Goal: Answer question/provide support: Share knowledge or assist other users

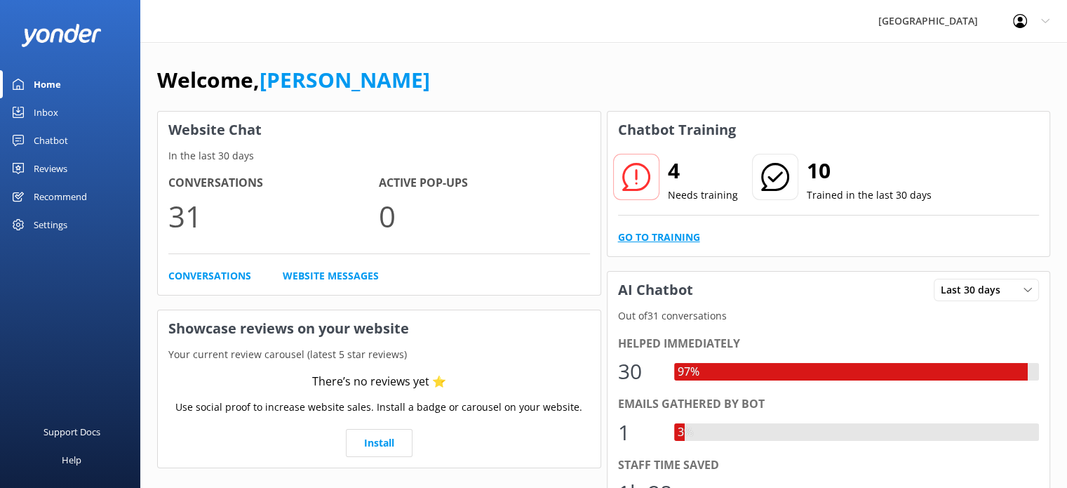
click at [679, 238] on link "Go to Training" at bounding box center [659, 236] width 82 height 15
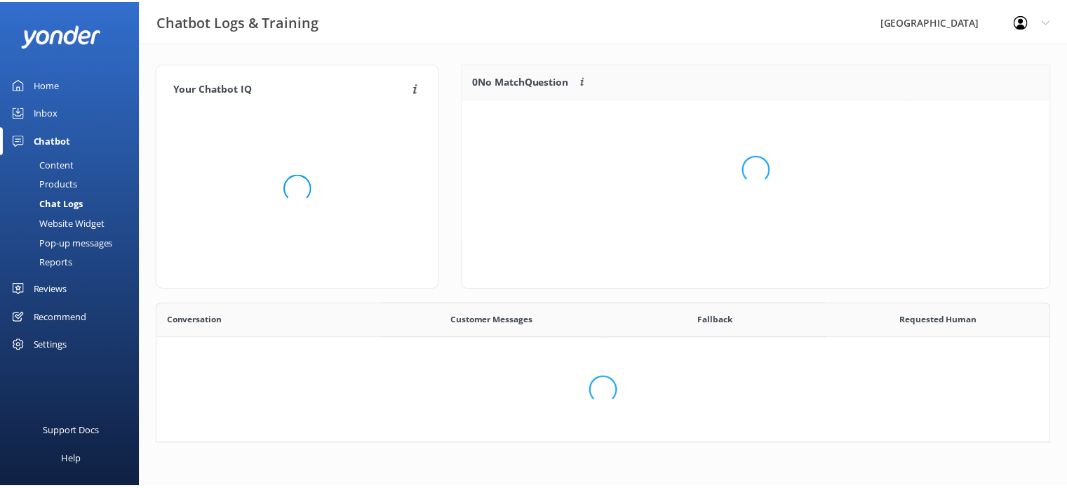
scroll to position [481, 881]
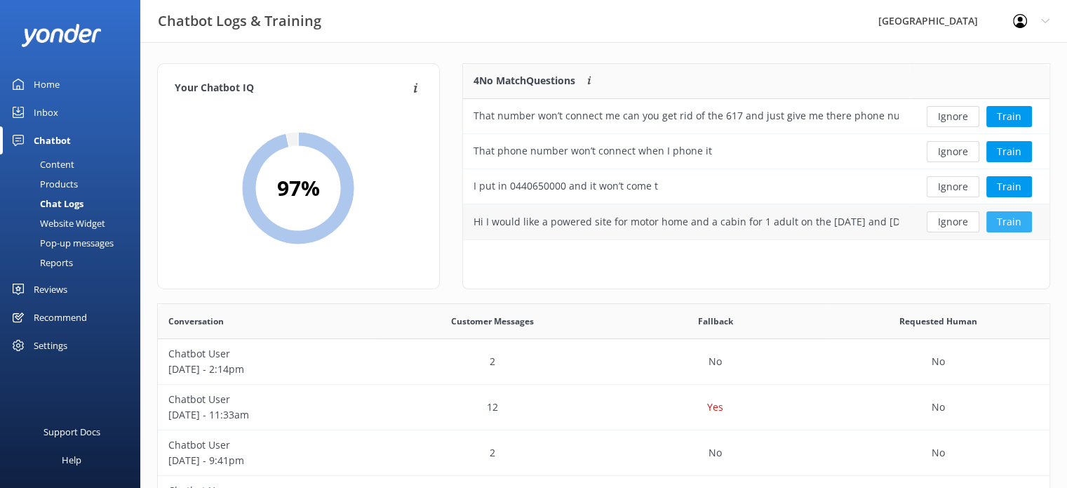
click at [1001, 222] on button "Train" at bounding box center [1009, 221] width 46 height 21
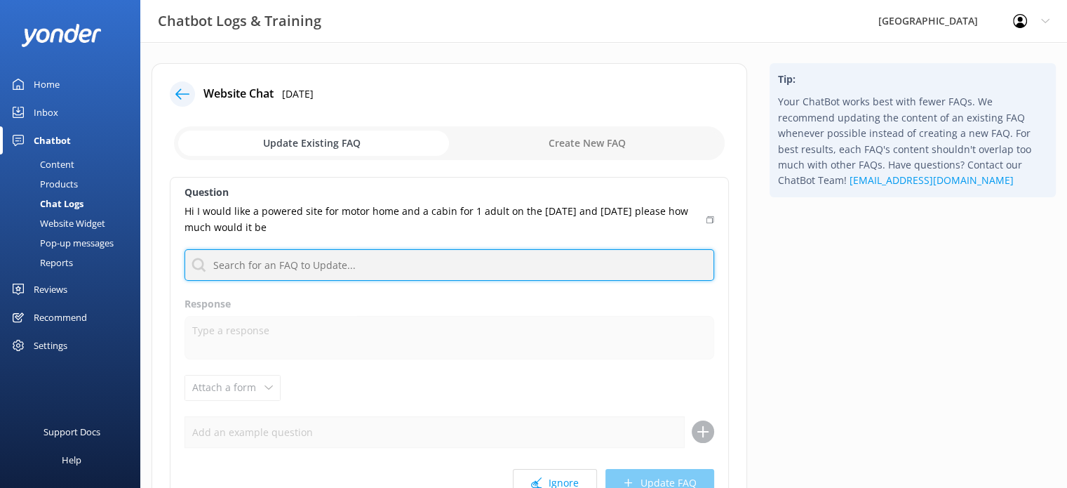
click at [337, 266] on input "text" at bounding box center [449, 265] width 530 height 32
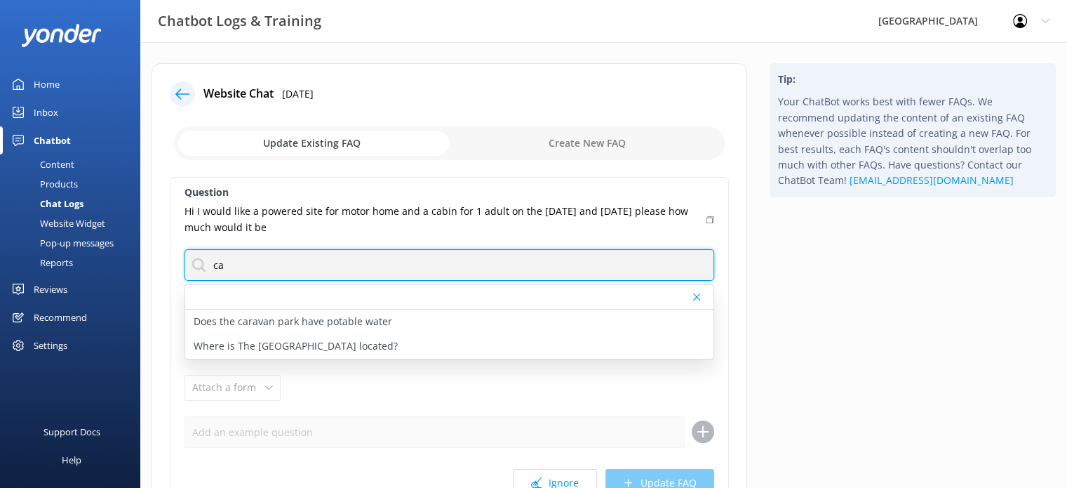
type input "c"
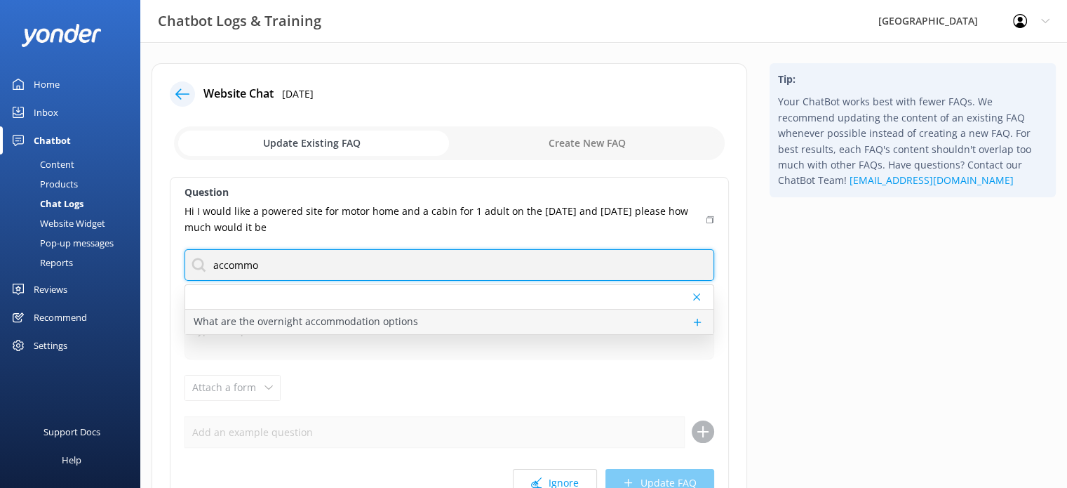
type input "accommo"
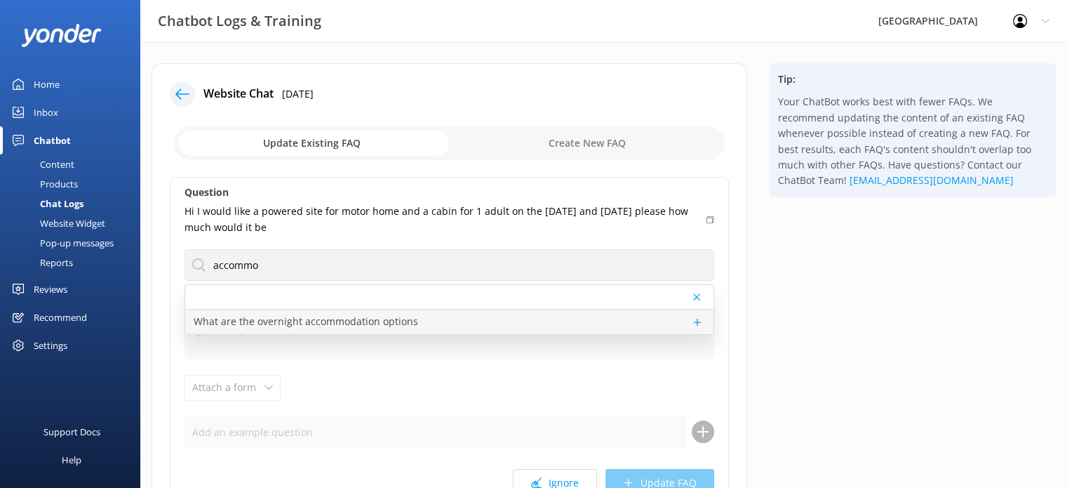
click at [289, 319] on p "What are the overnight accommodation options" at bounding box center [306, 321] width 224 height 15
type textarea "Looking to stay overnight? We’ve got you covered! [GEOGRAPHIC_DATA] offers a ra…"
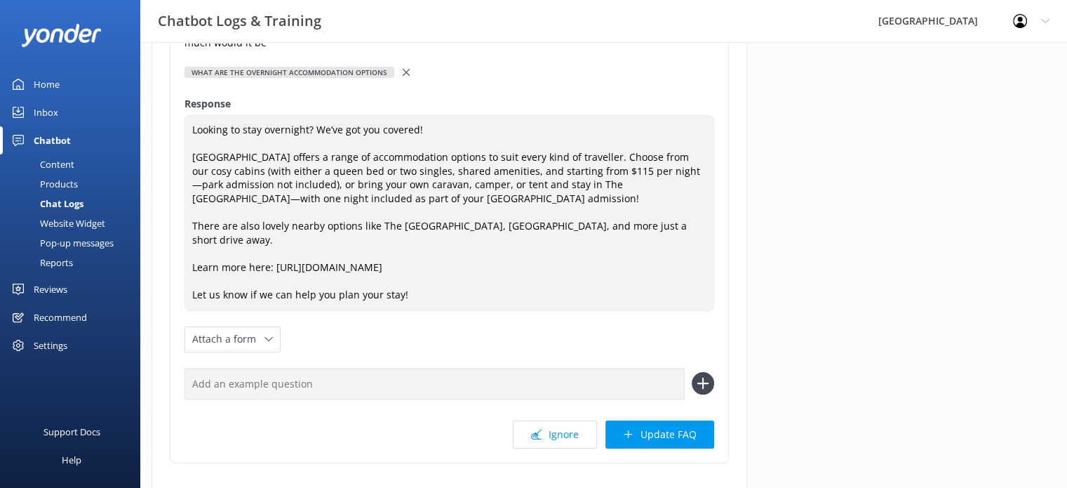
scroll to position [185, 0]
click at [654, 435] on button "Update FAQ" at bounding box center [659, 434] width 109 height 28
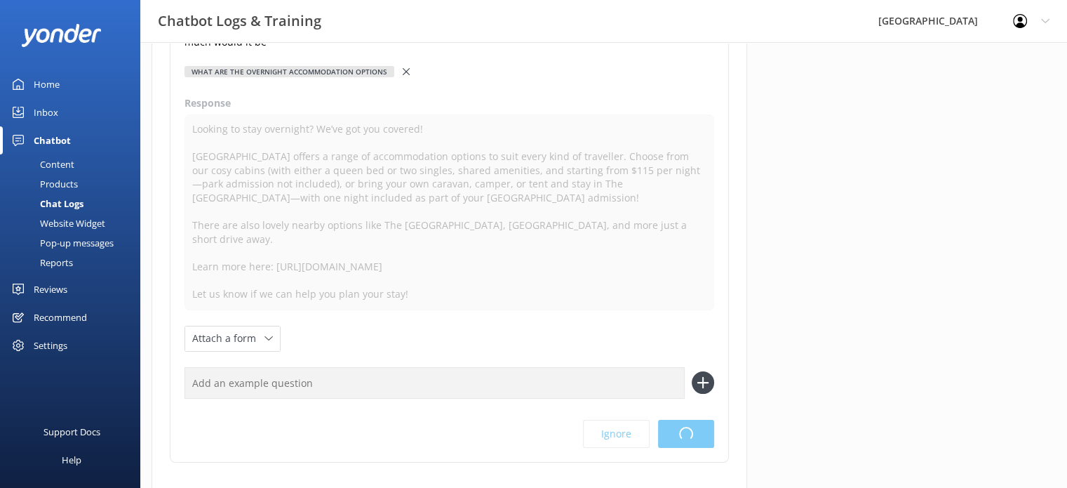
scroll to position [0, 0]
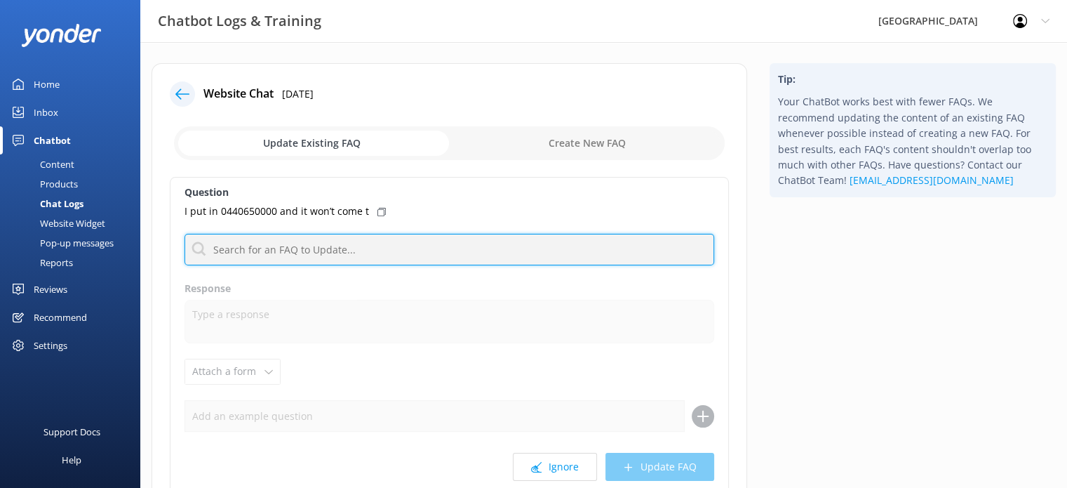
click at [300, 257] on input "text" at bounding box center [449, 250] width 530 height 32
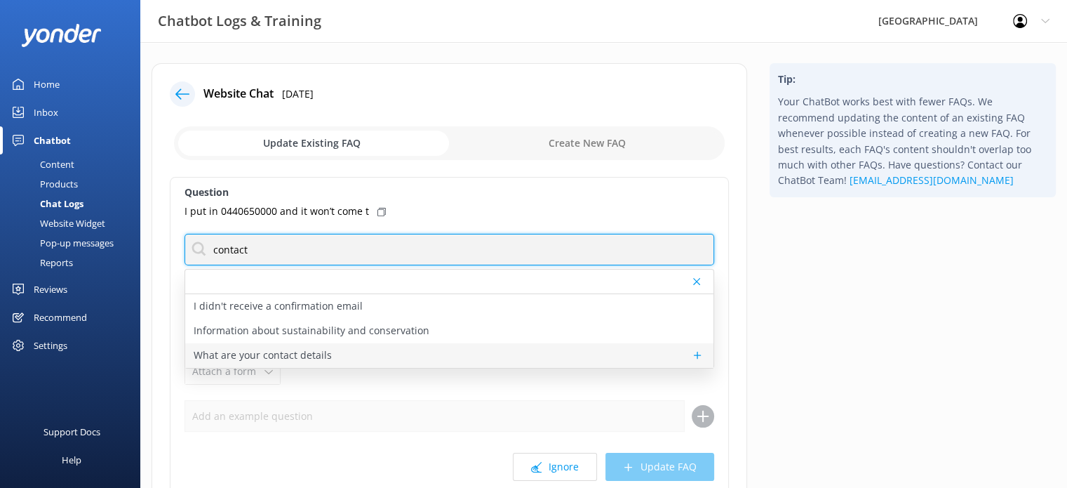
type input "contact"
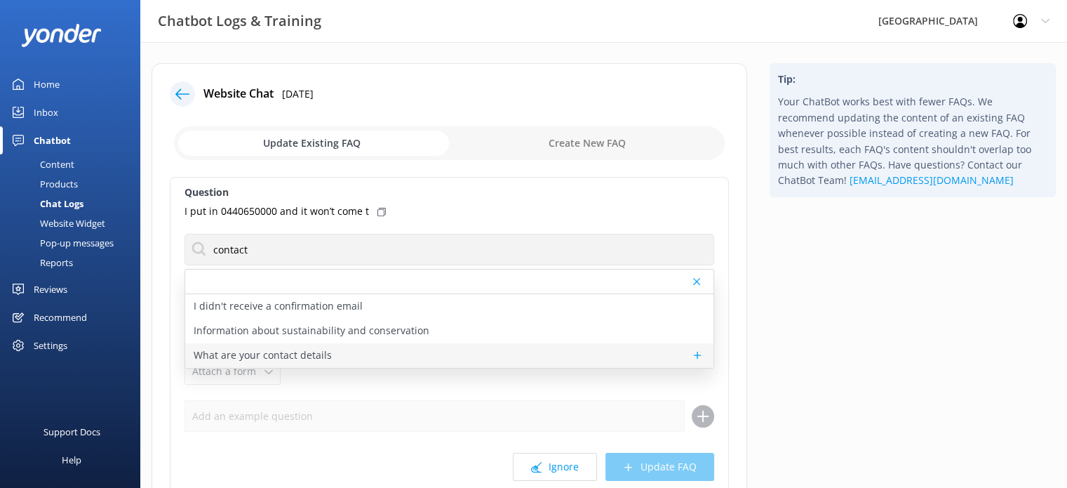
click at [288, 353] on p "What are your contact details" at bounding box center [263, 354] width 138 height 15
type textarea "You can reach our lovely team by calling [PHONE_NUMBER] or emailing [EMAIL_ADDR…"
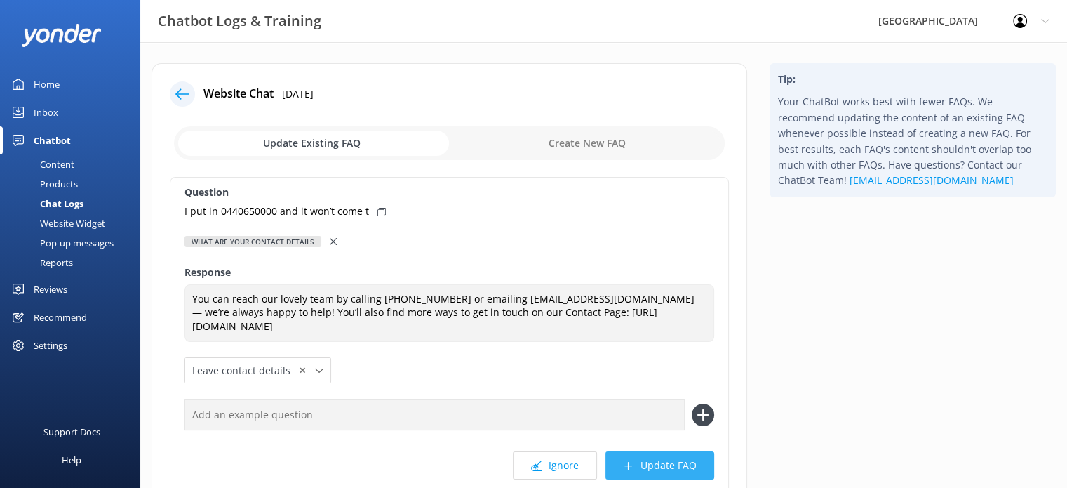
click at [655, 462] on button "Update FAQ" at bounding box center [659, 465] width 109 height 28
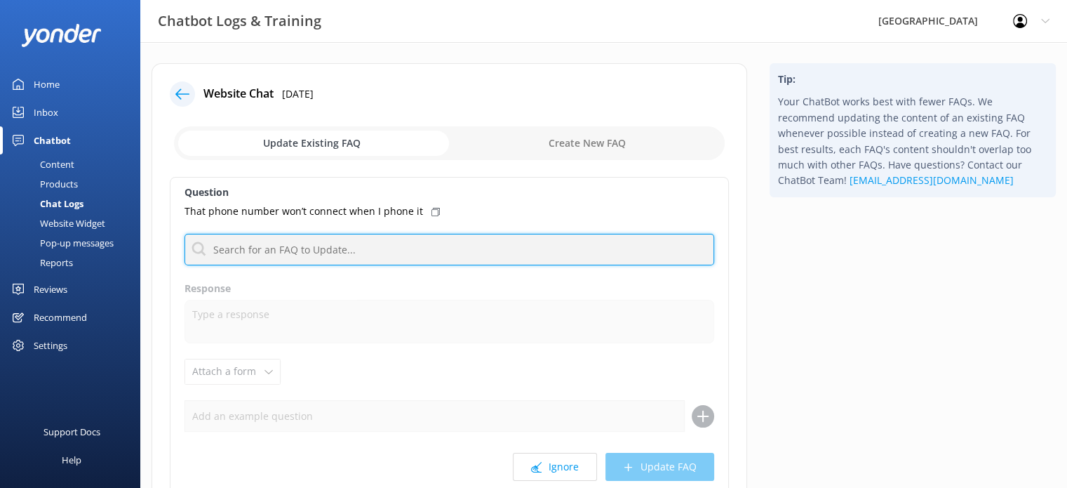
click at [358, 250] on input "text" at bounding box center [449, 250] width 530 height 32
type input "contact"
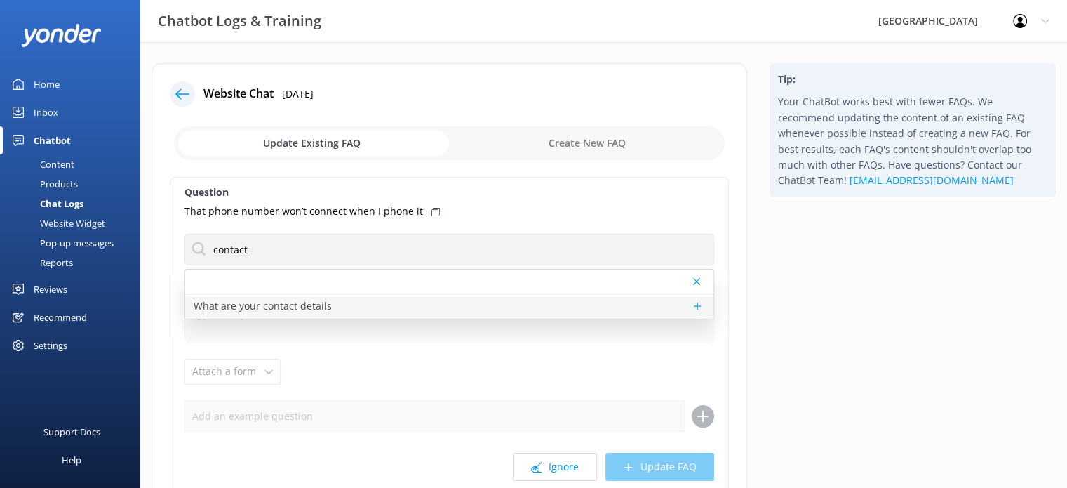
click at [289, 302] on p "What are your contact details" at bounding box center [263, 305] width 138 height 15
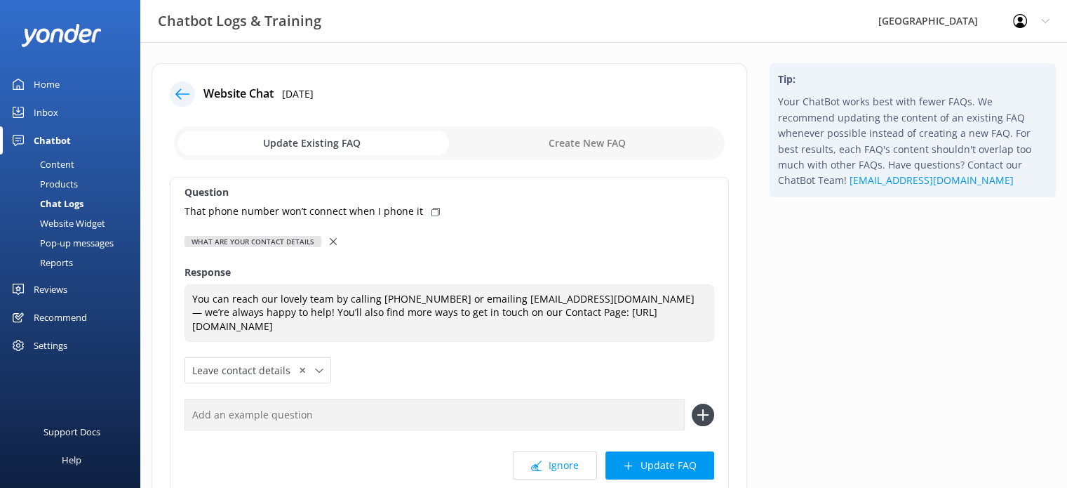
type textarea "You can reach our lovely team by calling [PHONE_NUMBER] or emailing [EMAIL_ADDR…"
click at [673, 459] on button "Update FAQ" at bounding box center [659, 465] width 109 height 28
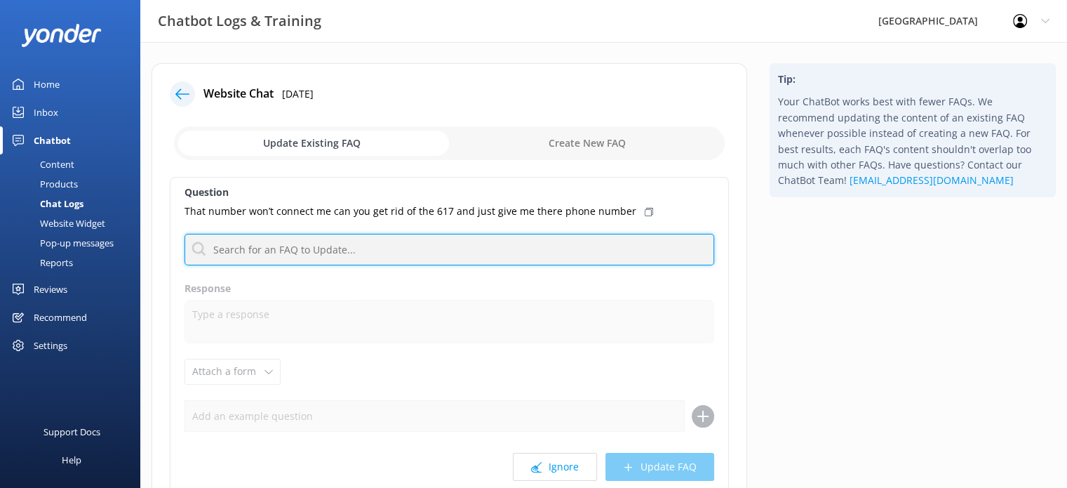
click at [385, 249] on input "text" at bounding box center [449, 250] width 530 height 32
type input "contact"
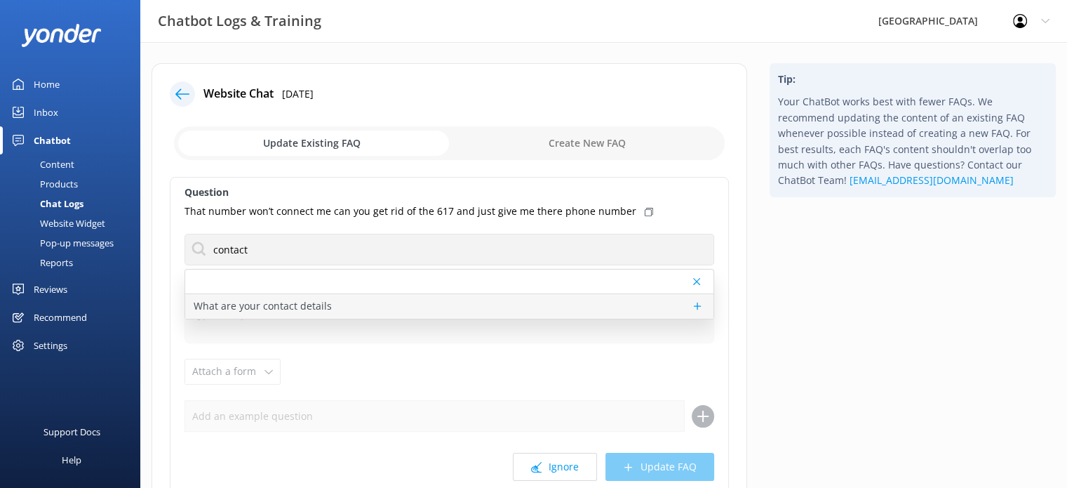
click at [372, 307] on div "What are your contact details" at bounding box center [449, 306] width 528 height 25
type textarea "You can reach our lovely team by calling [PHONE_NUMBER] or emailing [EMAIL_ADDR…"
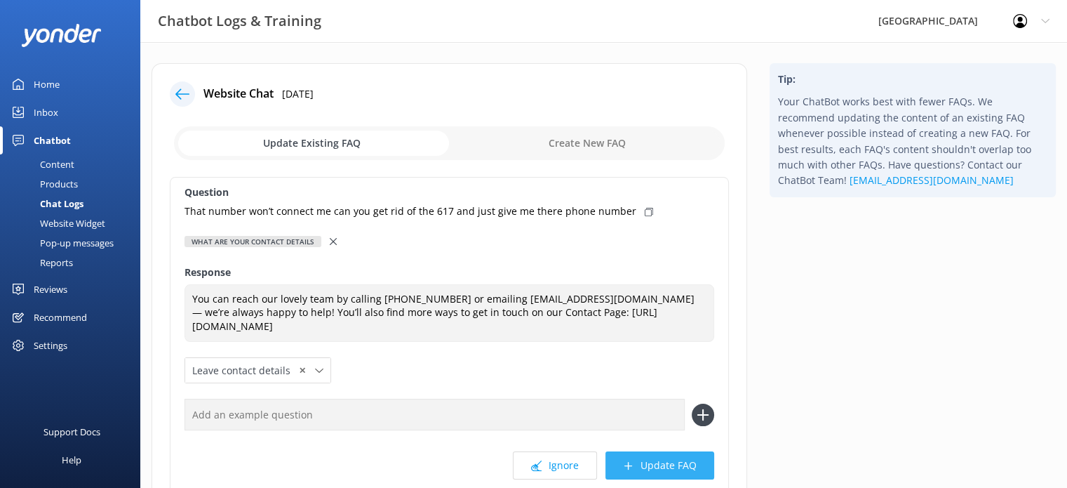
click at [664, 469] on button "Update FAQ" at bounding box center [659, 465] width 109 height 28
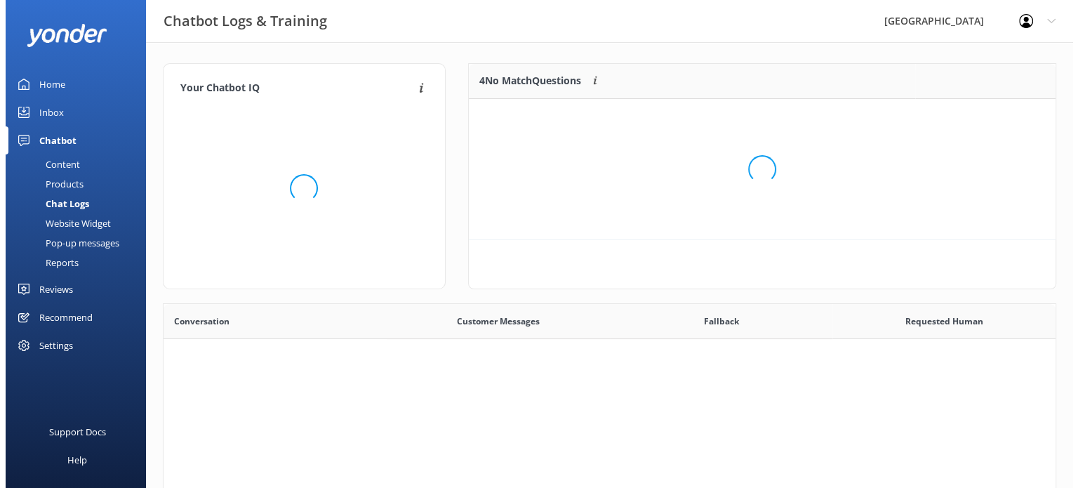
scroll to position [481, 881]
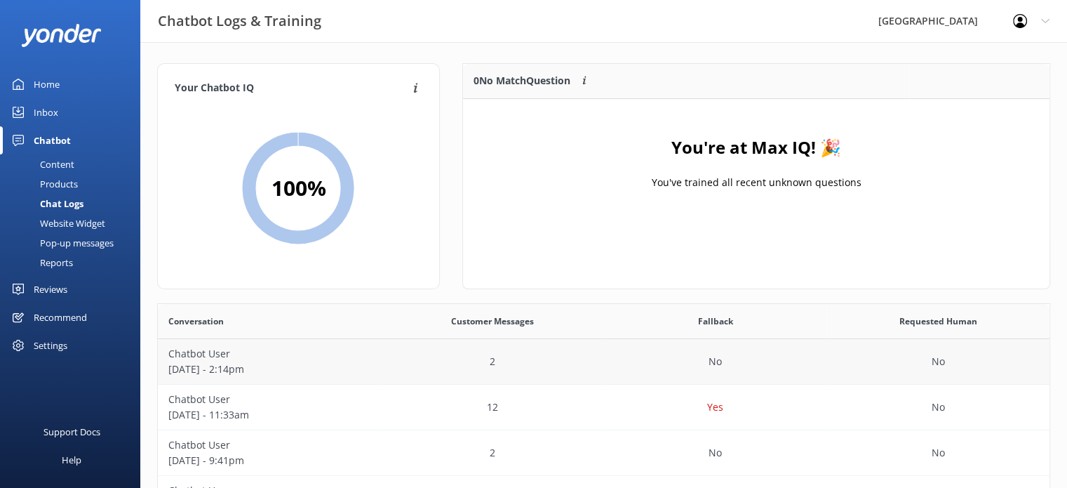
click at [251, 361] on p "Chatbot User" at bounding box center [269, 353] width 202 height 15
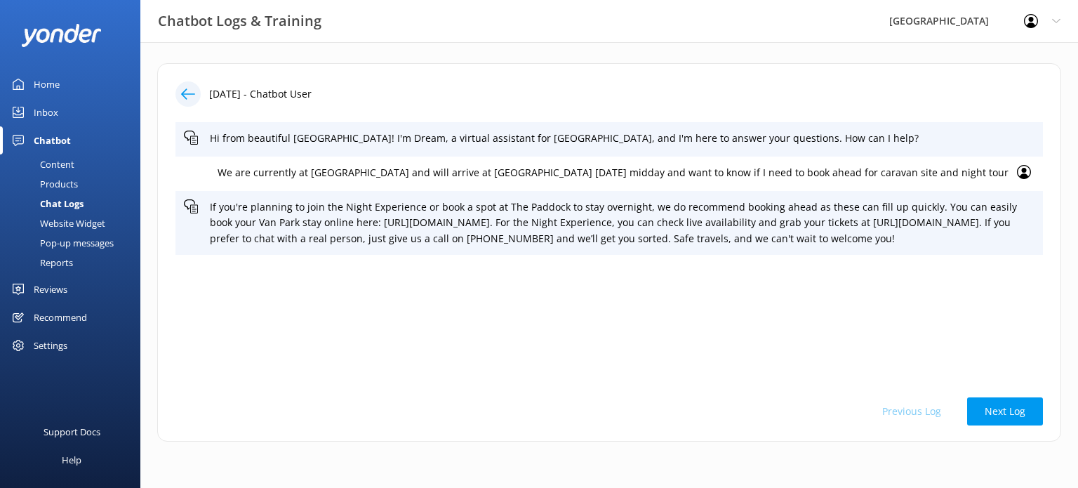
click at [183, 91] on use at bounding box center [188, 93] width 14 height 11
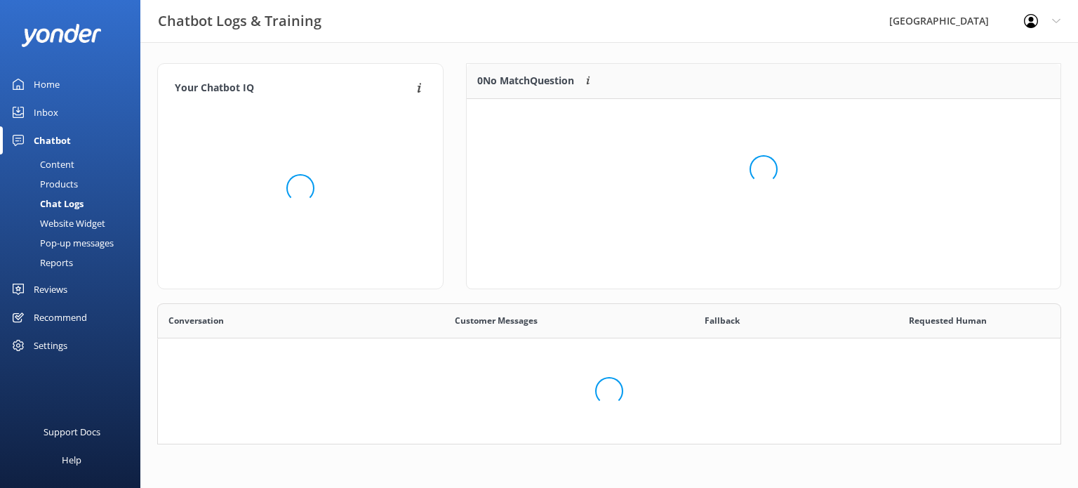
scroll to position [164, 576]
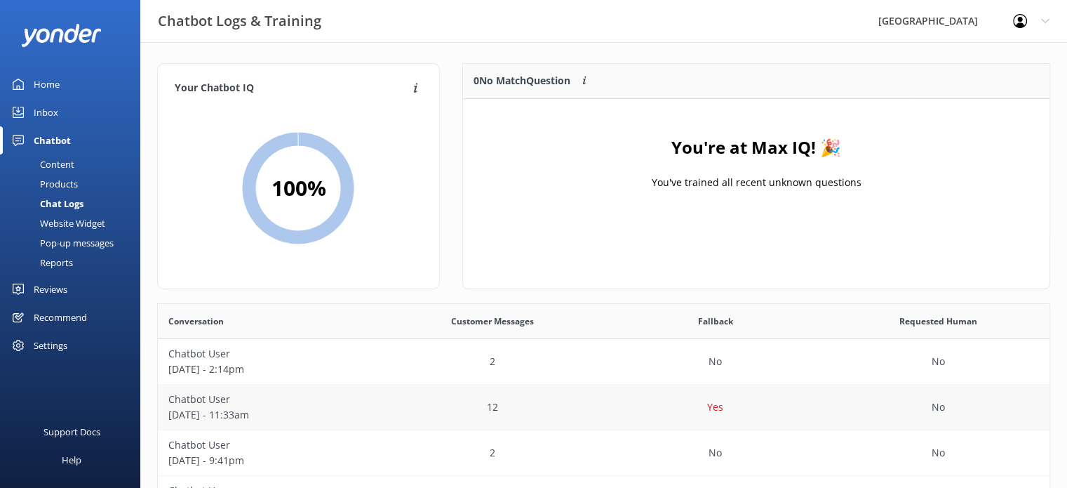
click at [244, 415] on p "[DATE] - 11:33am" at bounding box center [269, 414] width 202 height 15
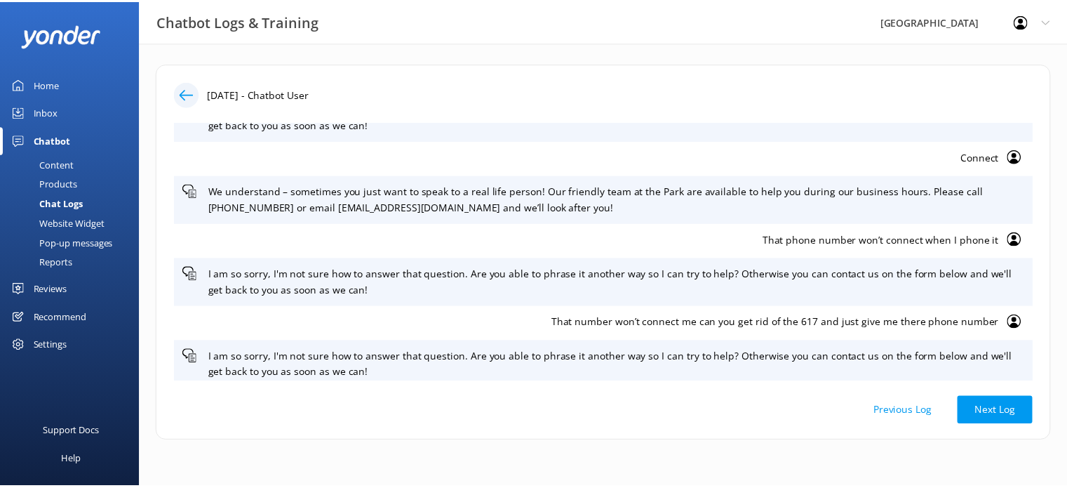
scroll to position [270, 0]
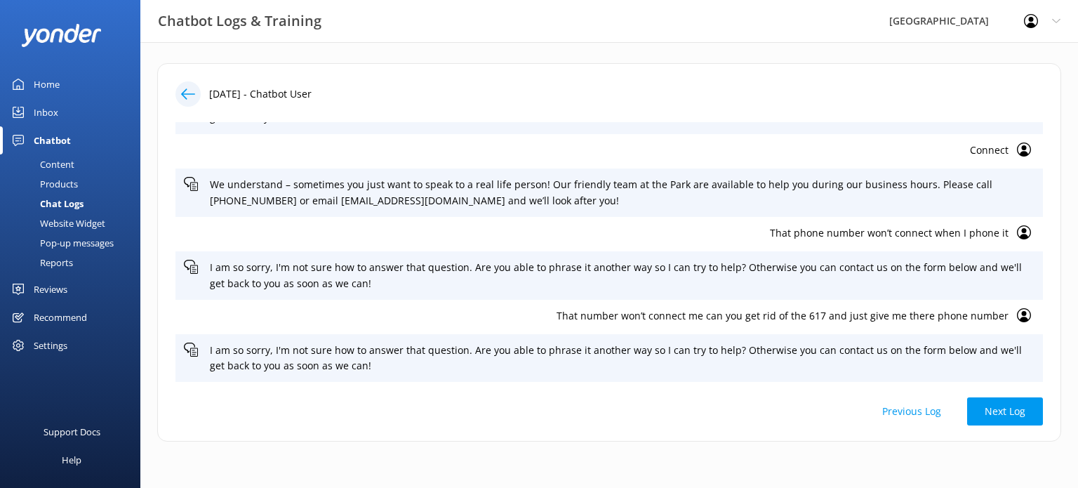
click at [25, 86] on link "Home" at bounding box center [70, 84] width 140 height 28
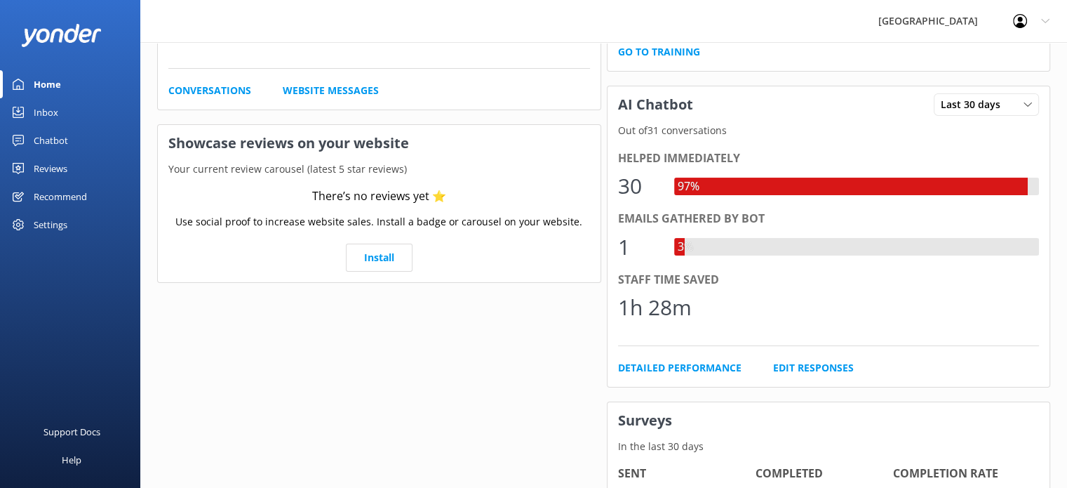
scroll to position [184, 0]
